Goal: Task Accomplishment & Management: Use online tool/utility

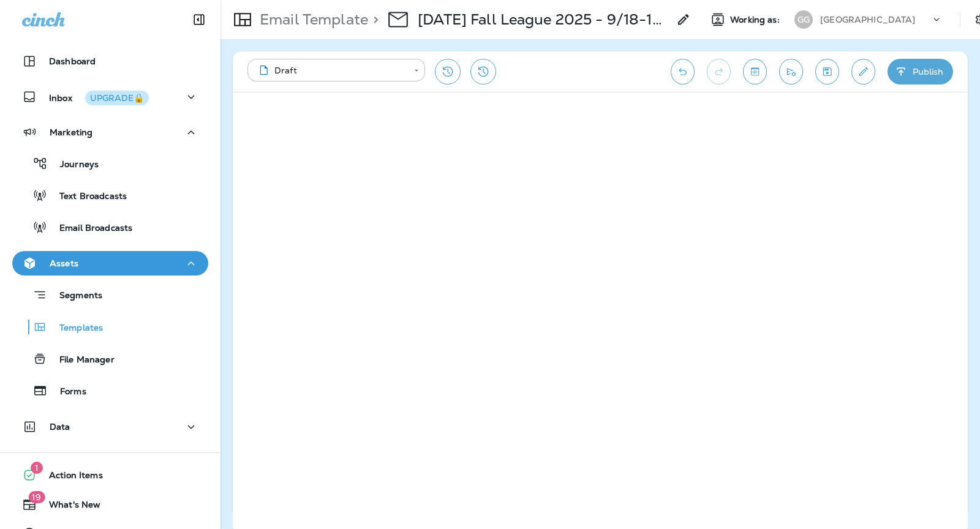
click at [886, 18] on p "[GEOGRAPHIC_DATA]" at bounding box center [867, 20] width 95 height 10
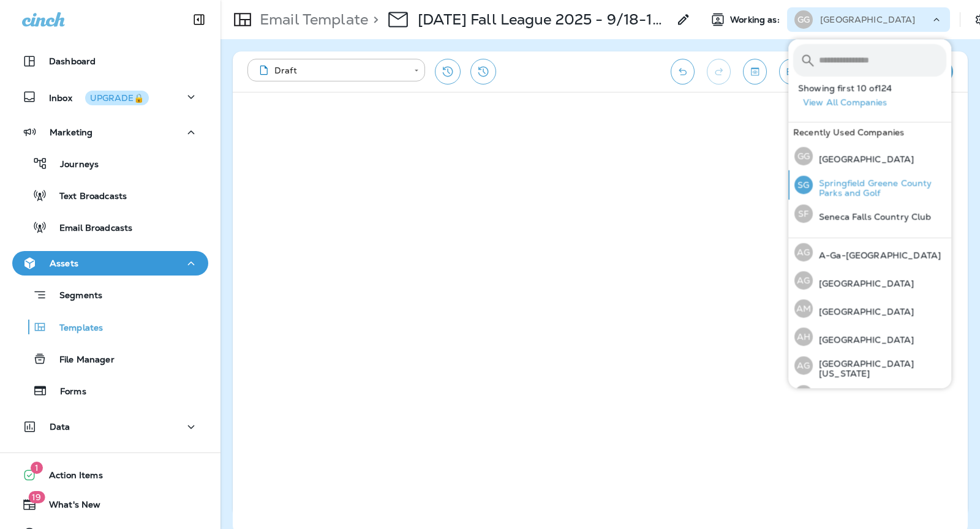
click at [840, 190] on p "Springfield Greene County Parks and Golf" at bounding box center [880, 188] width 134 height 20
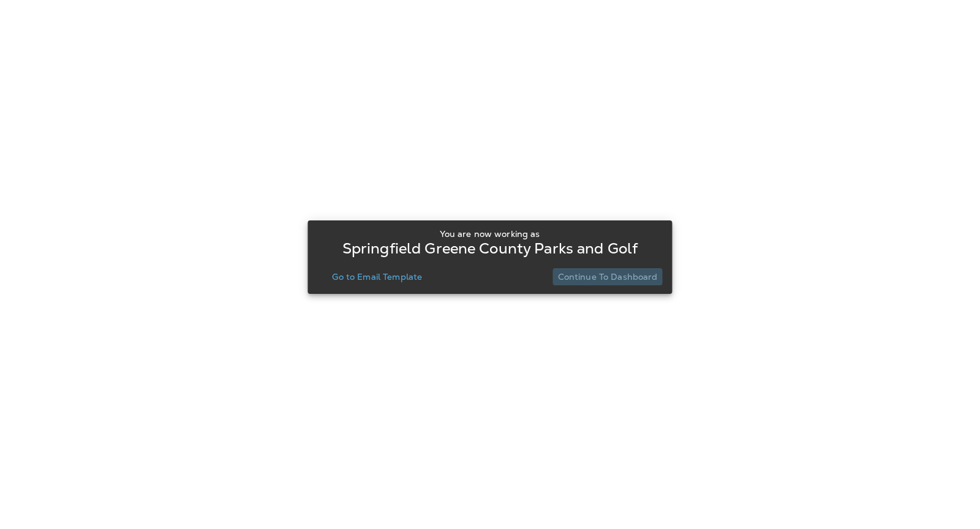
click at [633, 279] on p "Continue to Dashboard" at bounding box center [608, 277] width 100 height 10
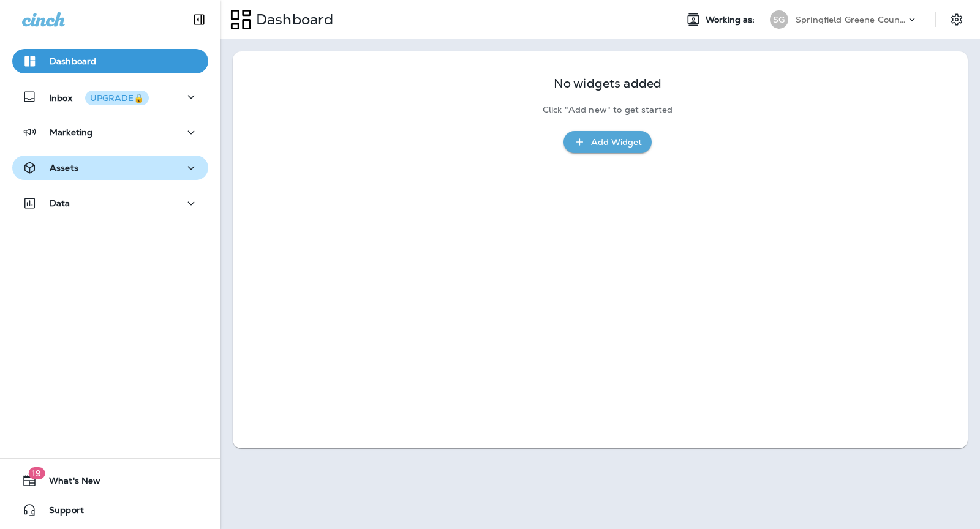
click at [123, 170] on div "Assets" at bounding box center [110, 167] width 176 height 15
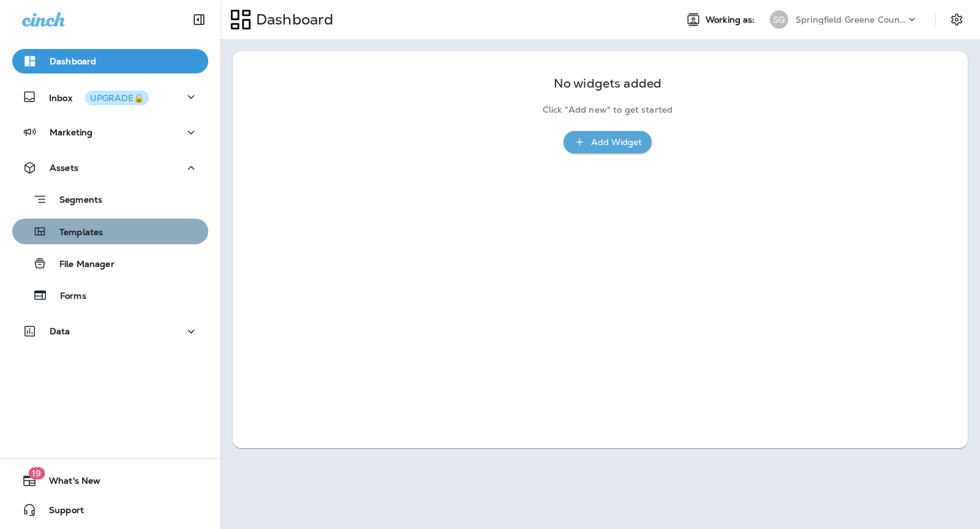
click at [145, 230] on div "Templates" at bounding box center [110, 231] width 186 height 18
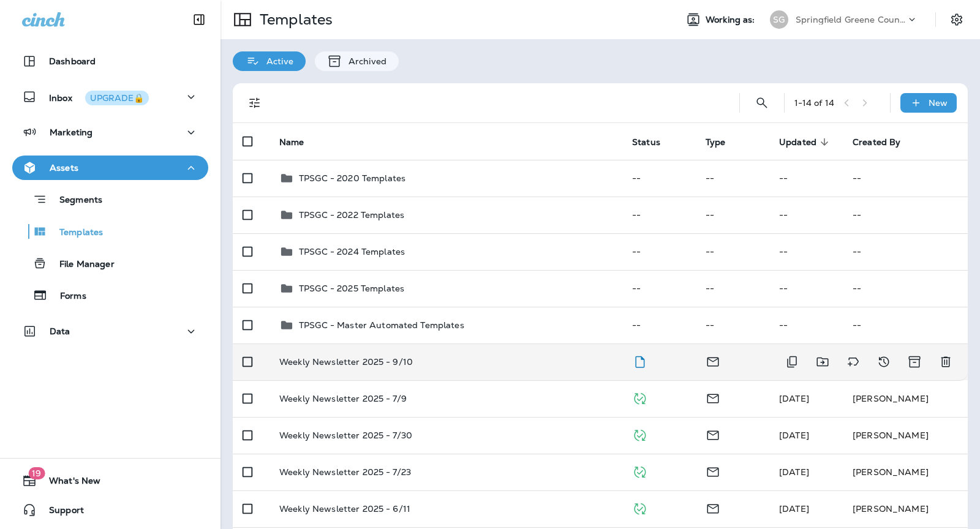
scroll to position [64, 0]
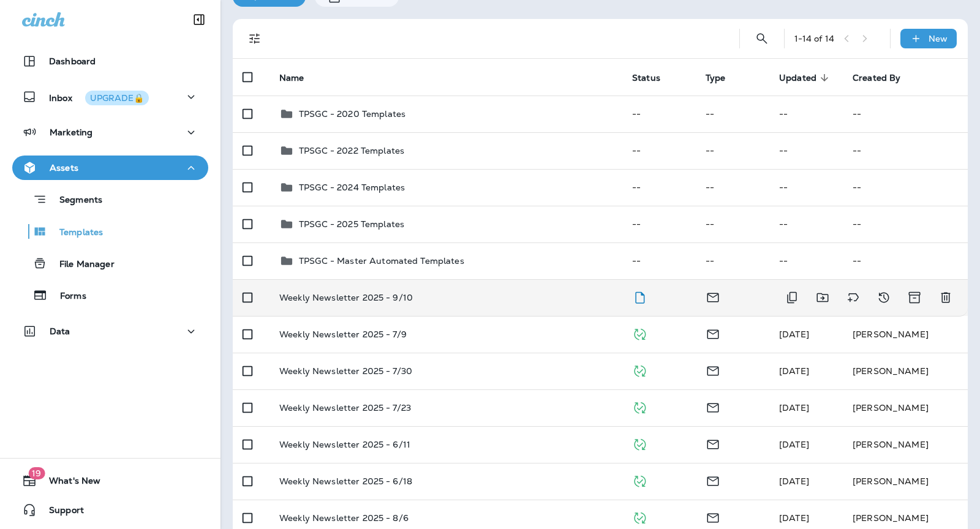
click at [509, 304] on td "Weekly Newsletter 2025 - 9/10" at bounding box center [445, 297] width 353 height 37
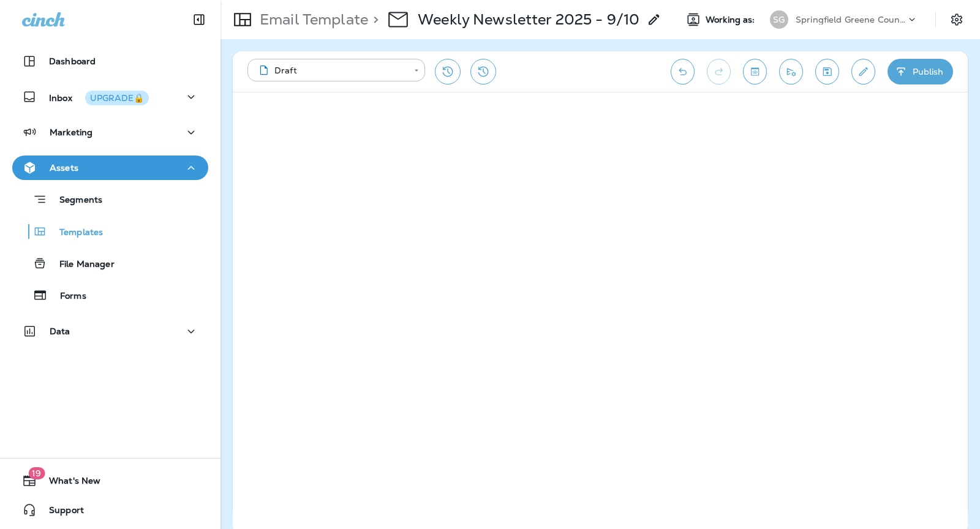
click at [914, 72] on button "Publish" at bounding box center [920, 72] width 66 height 26
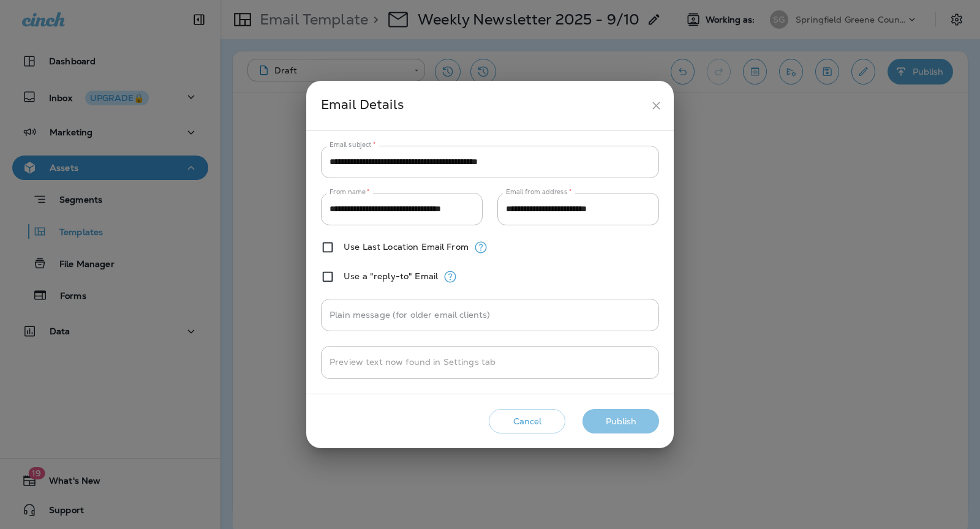
click at [614, 413] on button "Publish" at bounding box center [620, 421] width 77 height 25
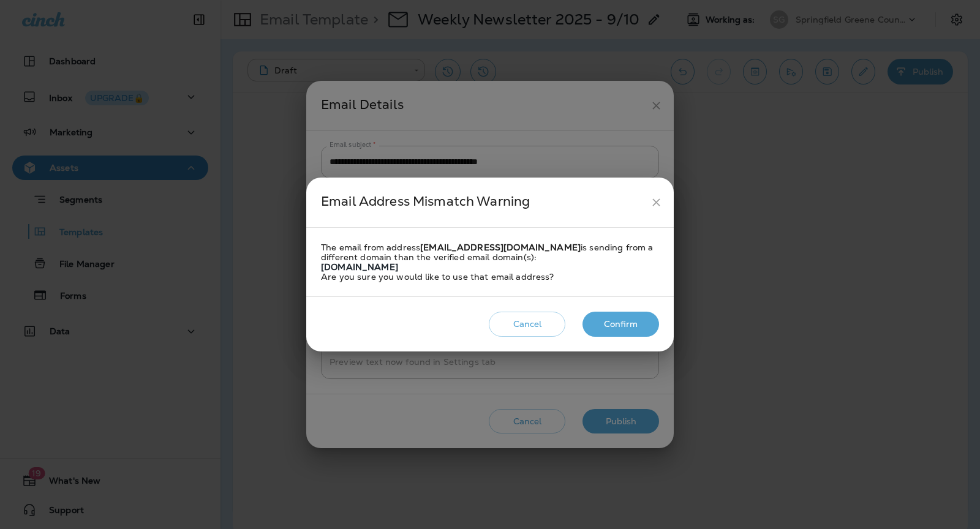
click at [631, 325] on button "Confirm" at bounding box center [620, 324] width 77 height 25
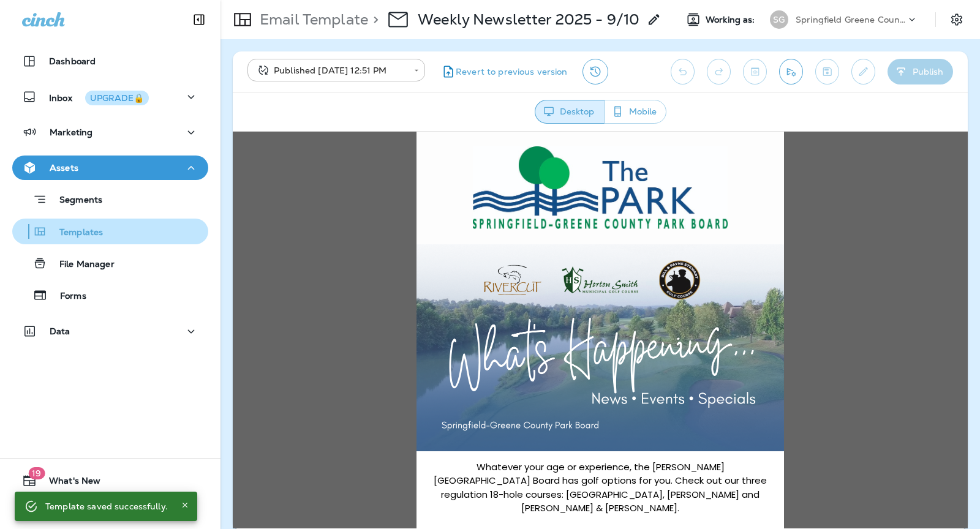
click at [107, 235] on div "Templates" at bounding box center [110, 231] width 186 height 18
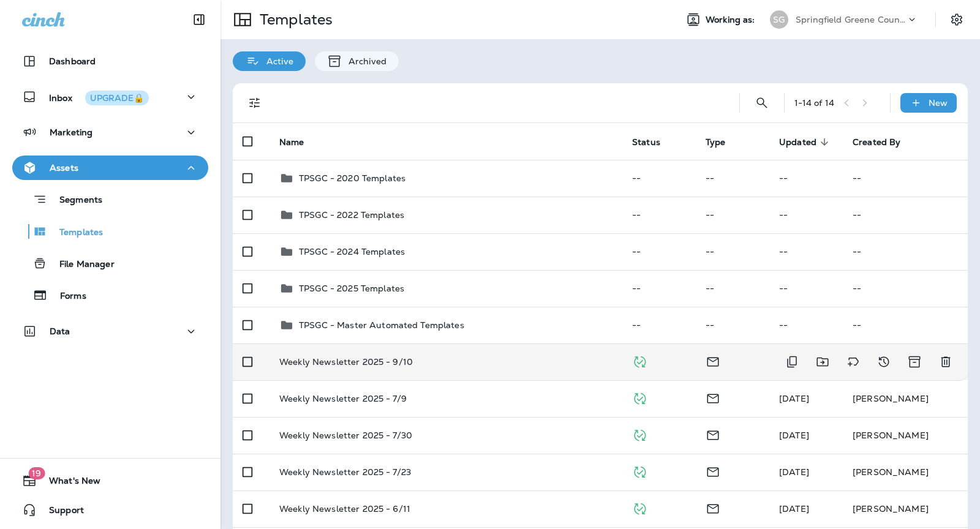
click at [457, 353] on td "Weekly Newsletter 2025 - 9/10" at bounding box center [445, 362] width 353 height 37
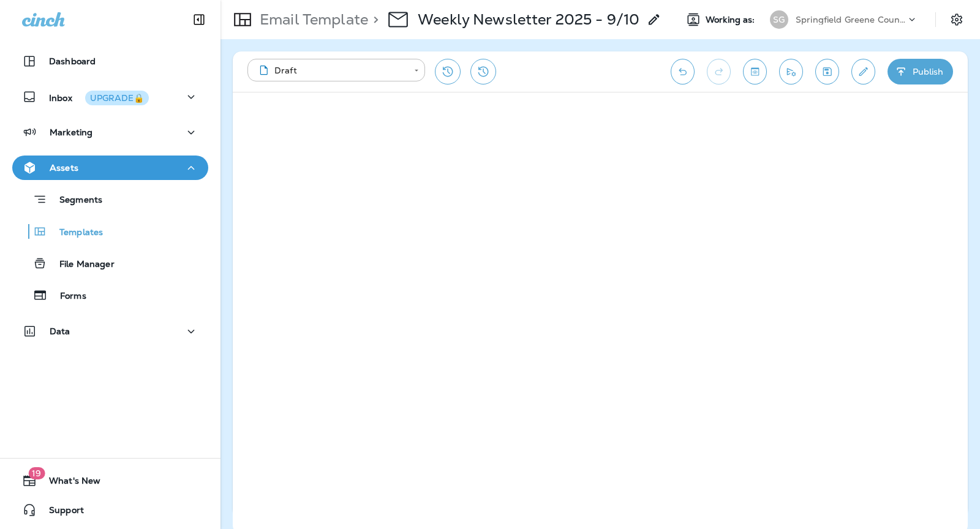
click at [916, 66] on button "Publish" at bounding box center [920, 72] width 66 height 26
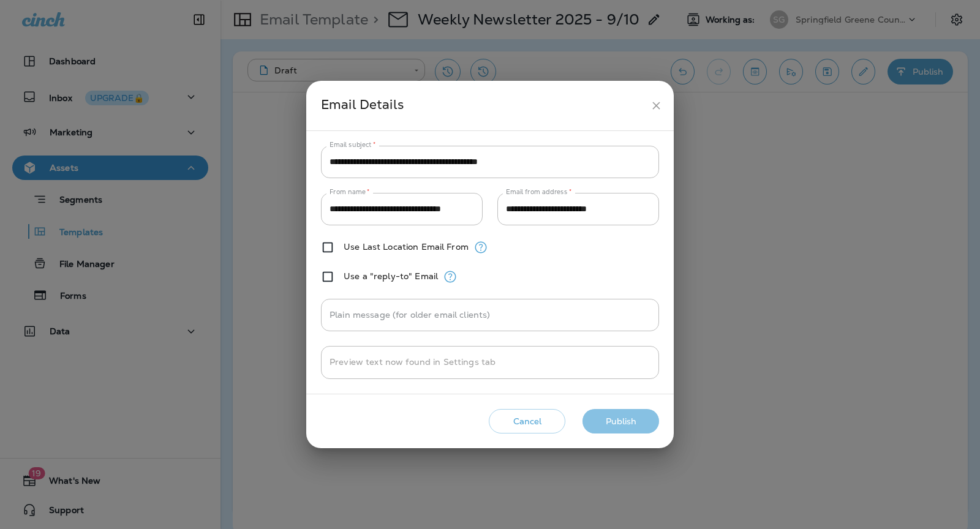
click at [629, 426] on button "Publish" at bounding box center [620, 421] width 77 height 25
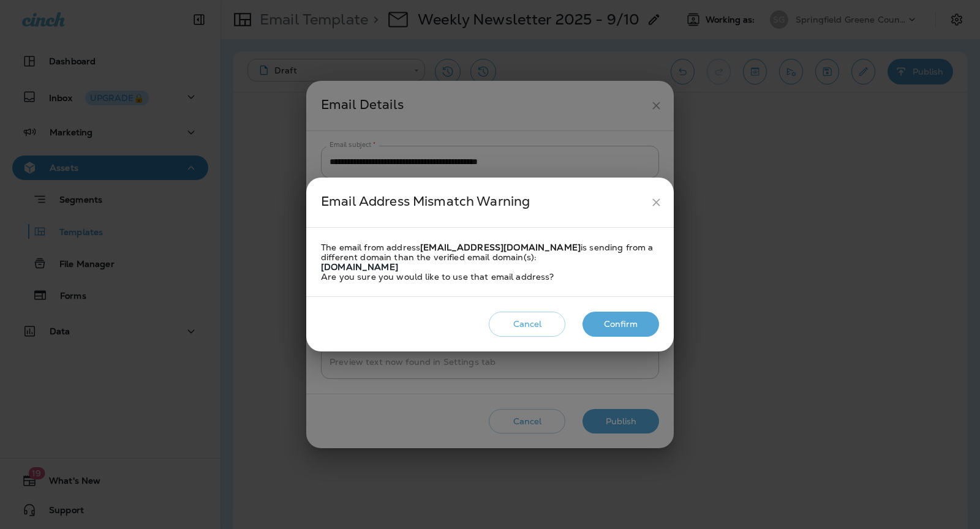
click at [608, 322] on button "Confirm" at bounding box center [620, 324] width 77 height 25
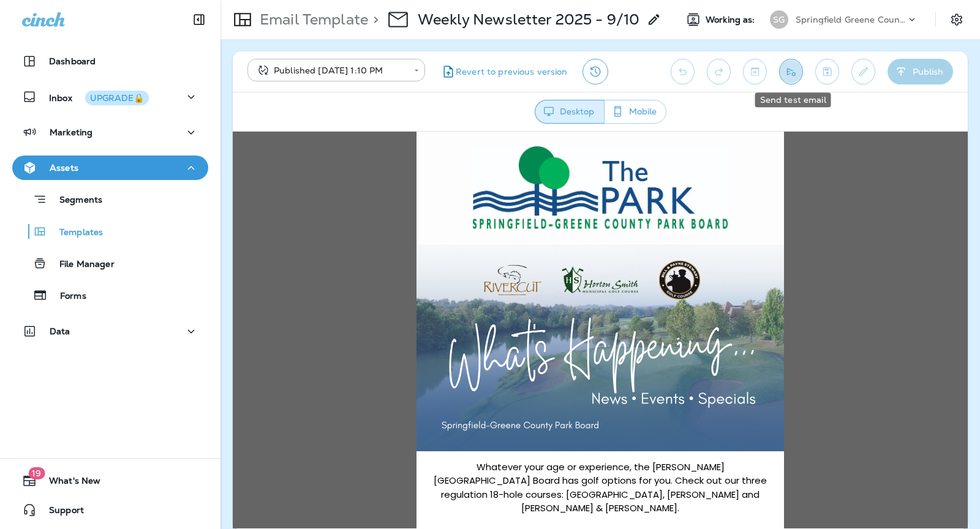
click at [799, 72] on button "Send test email" at bounding box center [791, 72] width 24 height 26
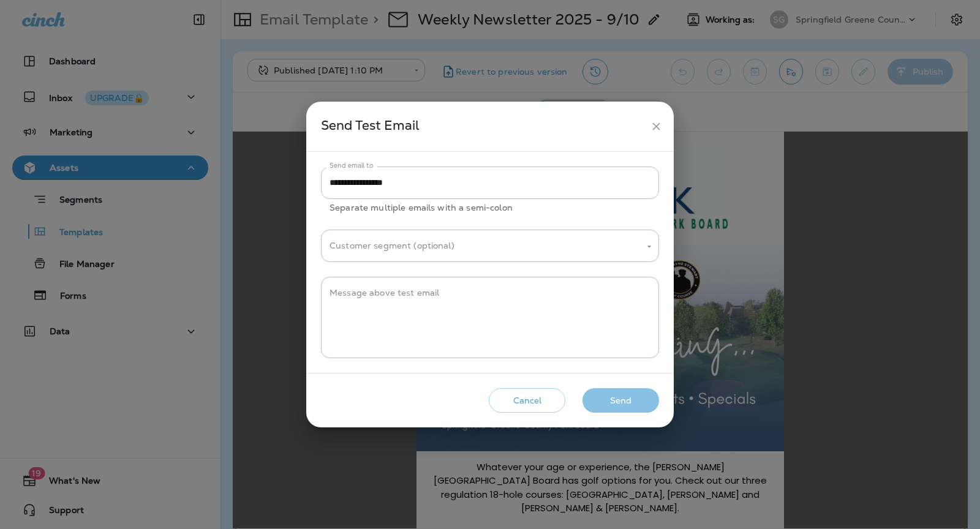
click at [618, 401] on button "Send" at bounding box center [620, 400] width 77 height 25
